Goal: Check status: Check status

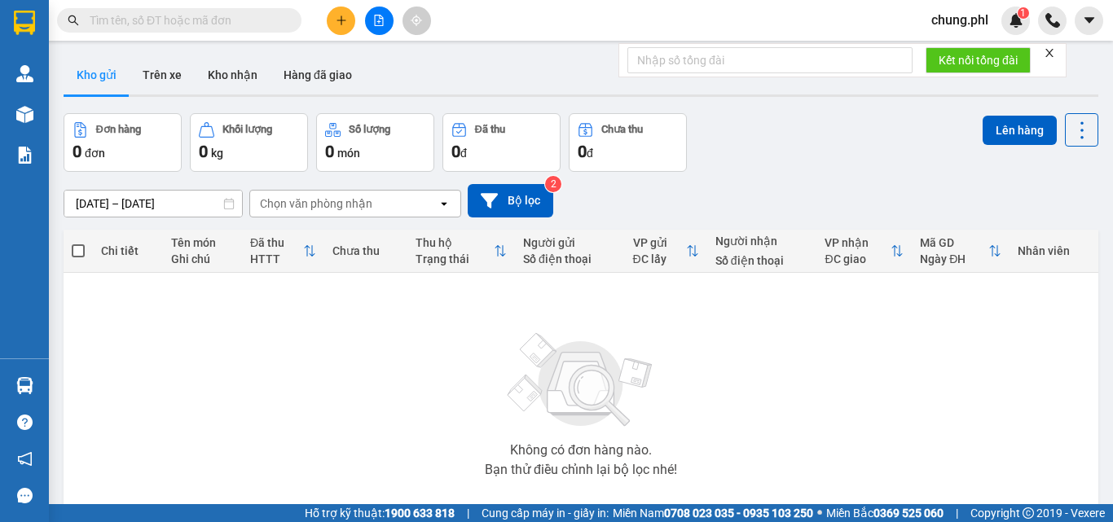
click at [224, 2] on div "Kết quả tìm kiếm ( 0 ) Bộ lọc No Data chung.phl 1" at bounding box center [556, 20] width 1113 height 41
click at [218, 21] on input "text" at bounding box center [186, 20] width 192 height 18
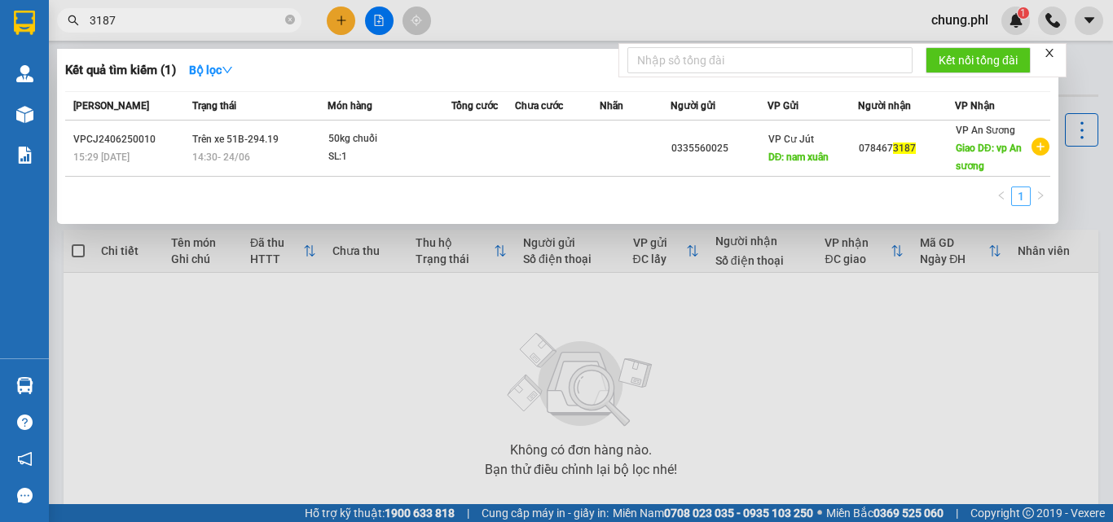
type input "3187"
click at [1026, 202] on link "1" at bounding box center [1021, 196] width 18 height 18
